Goal: Task Accomplishment & Management: Use online tool/utility

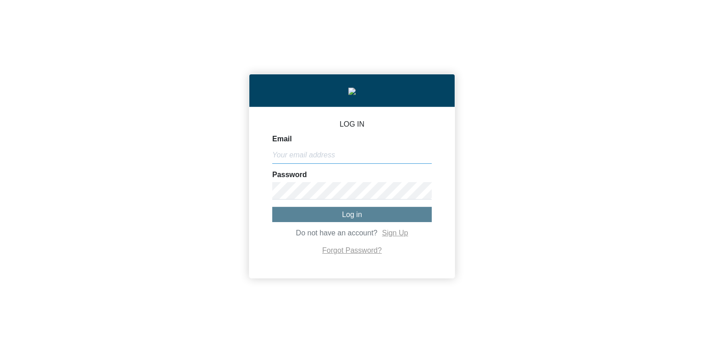
click at [312, 156] on input "Email" at bounding box center [352, 154] width 160 height 17
paste input "[PERSON_NAME][EMAIL_ADDRESS][DOMAIN_NAME]"
type input "[PERSON_NAME][EMAIL_ADDRESS][DOMAIN_NAME]"
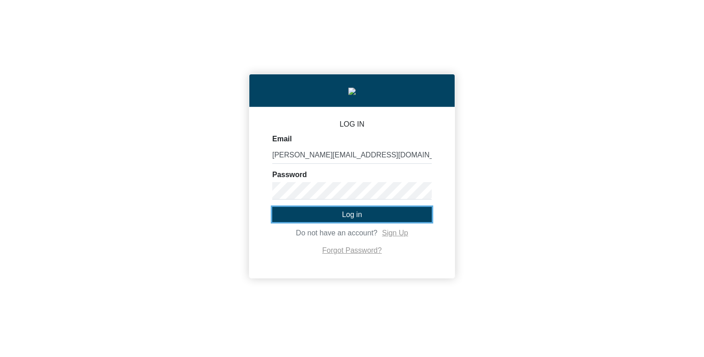
click at [354, 218] on span "Log in" at bounding box center [352, 214] width 20 height 8
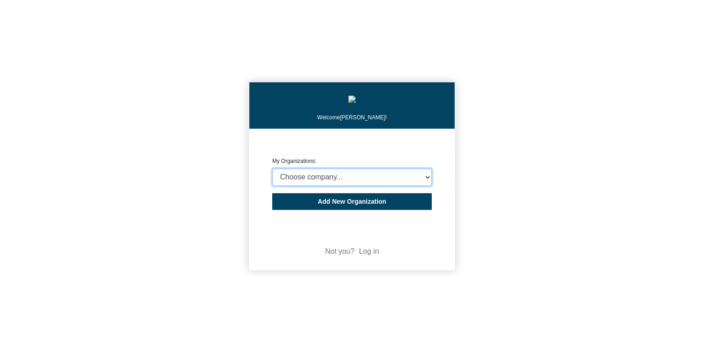
select select "4403414"
click at [272, 170] on select "Choose company... CARBON ANALYTICS LIMITED test6 Nekton Capital Limited Pacha S…" at bounding box center [352, 176] width 160 height 17
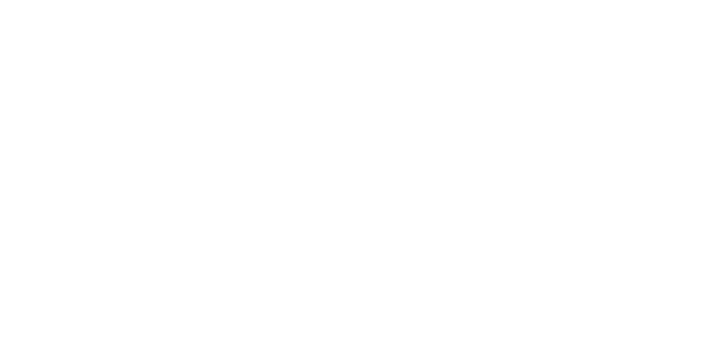
click at [535, 168] on body "We're offline! Leave a message" at bounding box center [352, 178] width 704 height 357
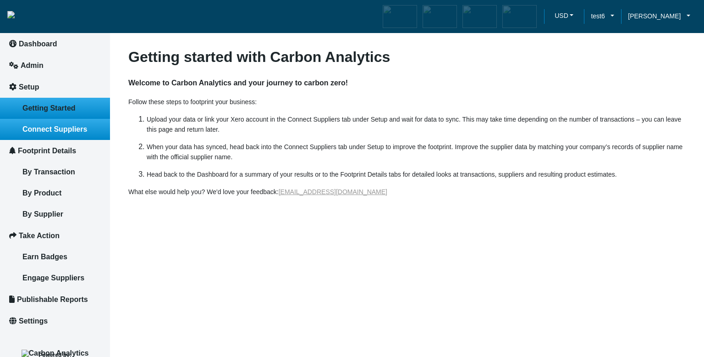
click at [60, 132] on span "Connect Suppliers" at bounding box center [54, 129] width 65 height 8
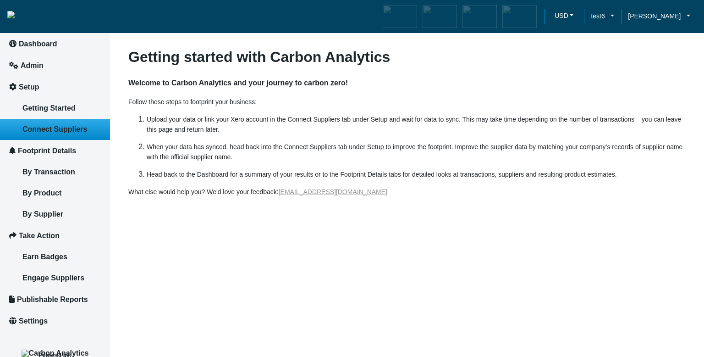
click at [455, 79] on h4 "Welcome to Carbon Analytics and your journey to carbon zero!" at bounding box center [406, 83] width 557 height 28
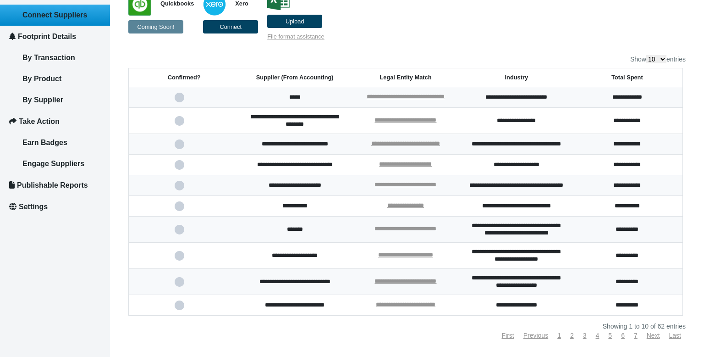
scroll to position [3, 0]
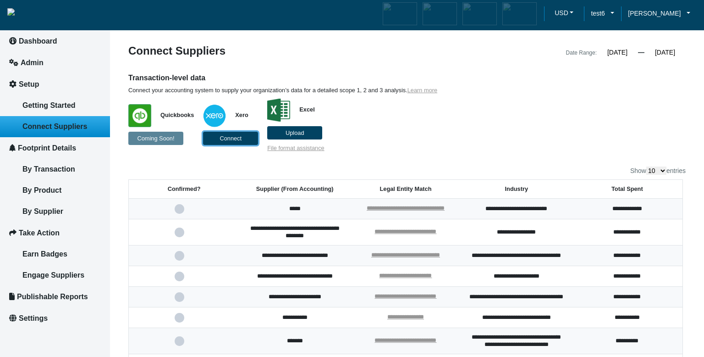
click at [241, 142] on button "Connect" at bounding box center [230, 138] width 55 height 13
click at [411, 136] on p "Quickbooks Coming Soon! Xero Excel Upload File format assistance" at bounding box center [335, 123] width 415 height 58
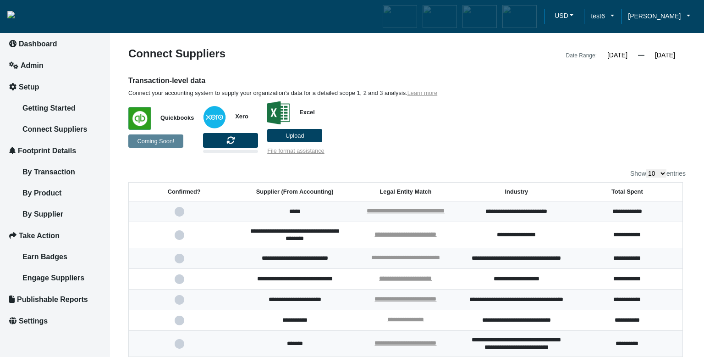
click at [421, 123] on p "Quickbooks Coming Soon! Xero Excel Upload File format assistance" at bounding box center [335, 126] width 415 height 58
click at [405, 147] on p "Quickbooks Coming Soon! Xero Excel Upload File format assistance" at bounding box center [335, 126] width 415 height 58
click at [224, 139] on span "Connect" at bounding box center [231, 141] width 22 height 7
click at [396, 140] on p "Quickbooks Coming Soon! Xero Excel Upload File format assistance" at bounding box center [335, 126] width 415 height 58
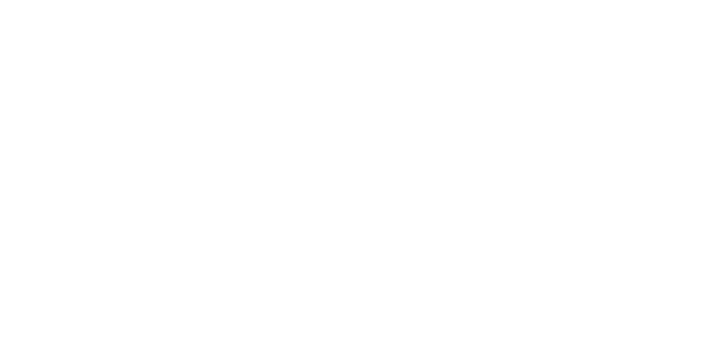
click at [316, 44] on body "We're offline! Leave a message" at bounding box center [352, 178] width 704 height 357
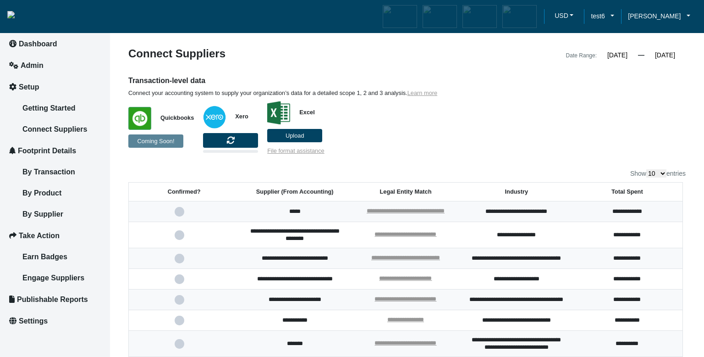
click at [260, 171] on div "Show 10 25 50 100 entries" at bounding box center [406, 173] width 557 height 8
click at [306, 167] on div "**********" at bounding box center [406, 250] width 557 height 404
click at [472, 131] on p "Quickbooks Coming Soon! Xero Excel Upload File format assistance" at bounding box center [335, 126] width 415 height 58
click at [498, 143] on p "Quickbooks Coming Soon! Xero Connect Excel Upload File format assistance" at bounding box center [335, 126] width 415 height 58
click at [461, 126] on p "Quickbooks Coming Soon! Xero Connect Excel Upload File format assistance" at bounding box center [335, 126] width 415 height 58
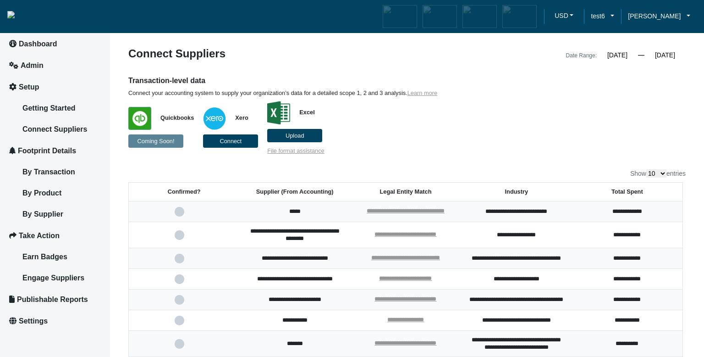
click at [470, 128] on p "Quickbooks Coming Soon! Xero Connect Excel Upload File format assistance" at bounding box center [335, 126] width 415 height 58
